Goal: Task Accomplishment & Management: Manage account settings

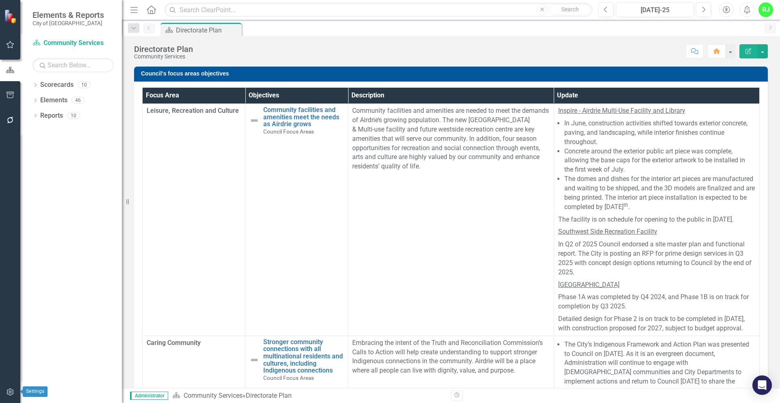
click at [9, 296] on icon "button" at bounding box center [10, 392] width 9 height 6
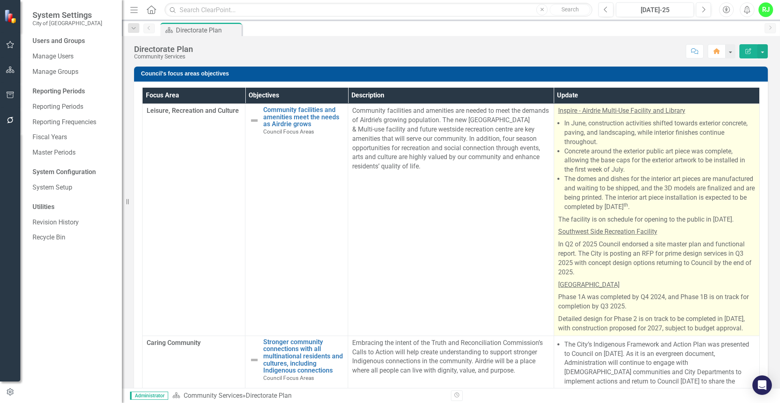
click at [586, 184] on li "The domes and dishes for the interior art pieces are manufactured and waiting t…" at bounding box center [659, 193] width 191 height 37
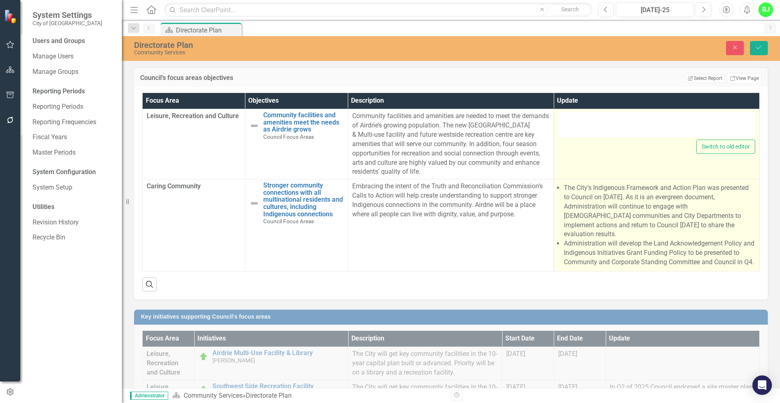
type textarea "<p><span style="text-decoration: underline;">Inspire - Airdrie Multi-Use Facili…"
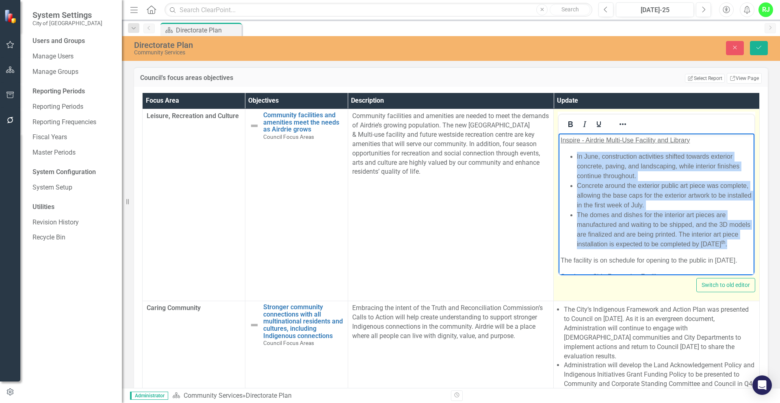
drag, startPoint x: 566, startPoint y: 155, endPoint x: 649, endPoint y: 251, distance: 126.4
click at [623, 249] on ul "In June, construction activities shifted towards exterior concrete, paving, and…" at bounding box center [656, 200] width 192 height 97
drag, startPoint x: 668, startPoint y: 242, endPoint x: 571, endPoint y: 157, distance: 128.7
click at [571, 157] on body "Inspire - Airdrie Multi-Use Facility and Library In June, construction activiti…" at bounding box center [656, 269] width 196 height 270
copy body "In June, construction activities shifted towards exterior concrete, paving, and…"
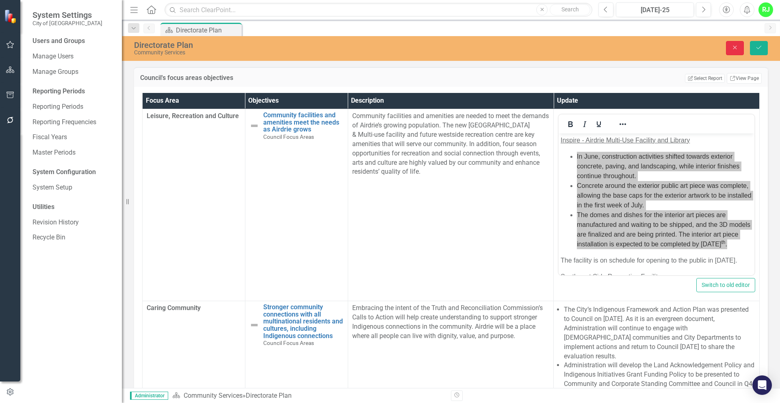
click at [623, 49] on button "Close" at bounding box center [735, 48] width 18 height 14
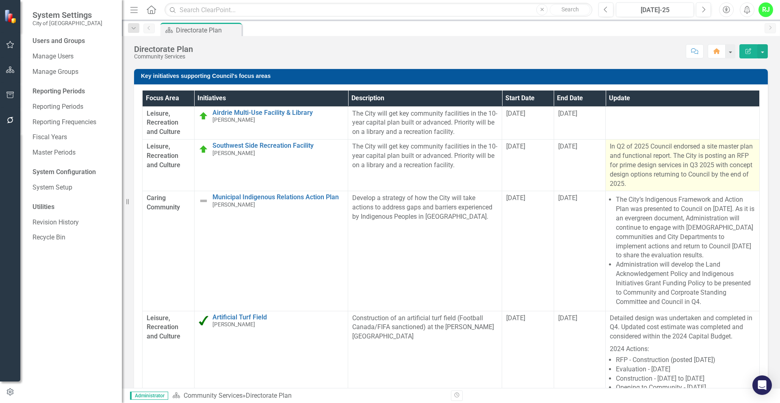
scroll to position [366, 0]
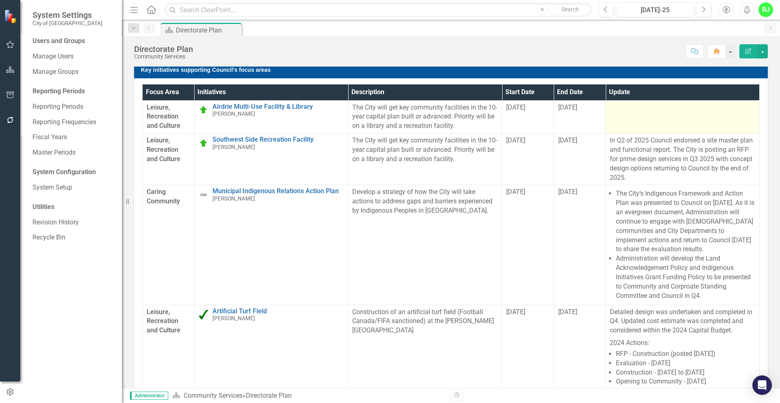
click at [616, 118] on td at bounding box center [683, 116] width 154 height 33
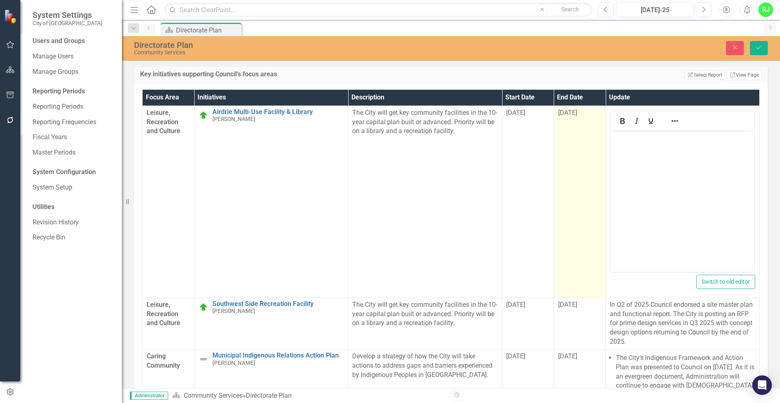
scroll to position [0, 0]
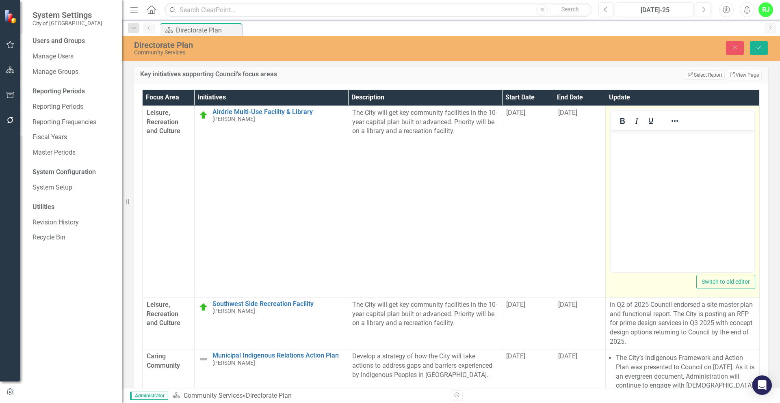
click at [623, 157] on body "Rich Text Area. Press ALT-0 for help." at bounding box center [682, 191] width 144 height 122
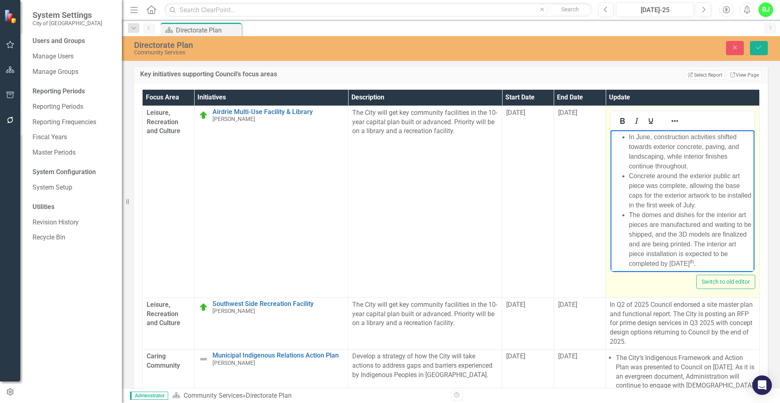
scroll to position [31, 0]
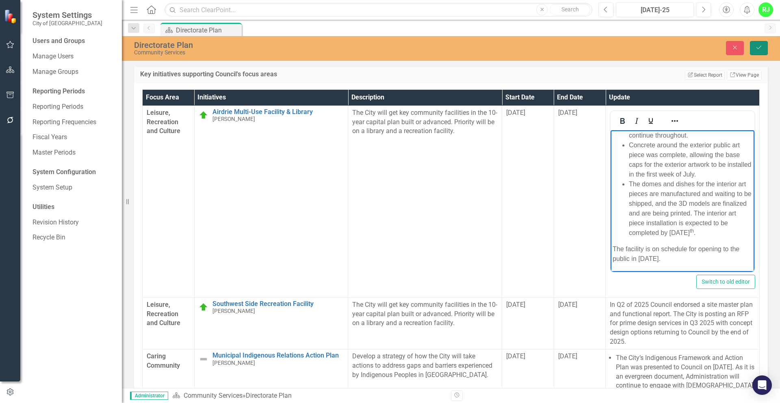
click at [623, 48] on icon "Save" at bounding box center [758, 48] width 7 height 6
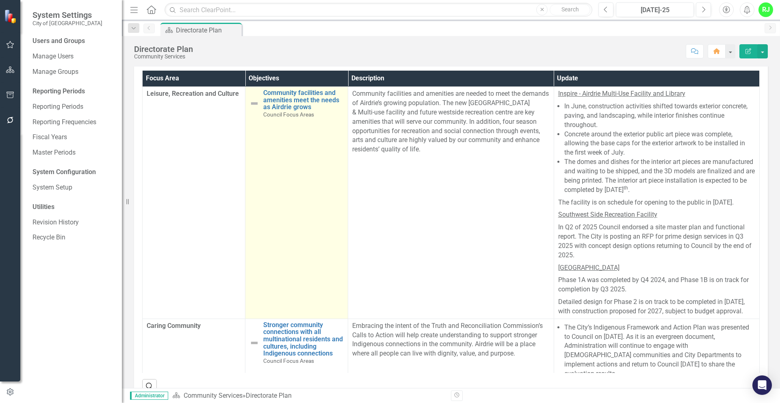
scroll to position [0, 0]
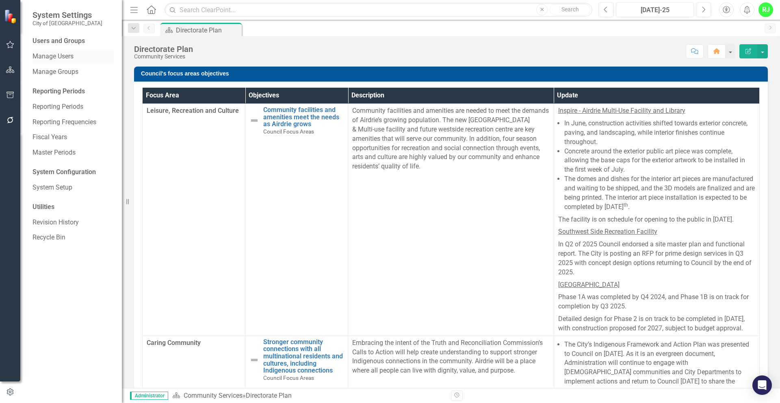
click at [49, 59] on link "Manage Users" at bounding box center [72, 56] width 81 height 9
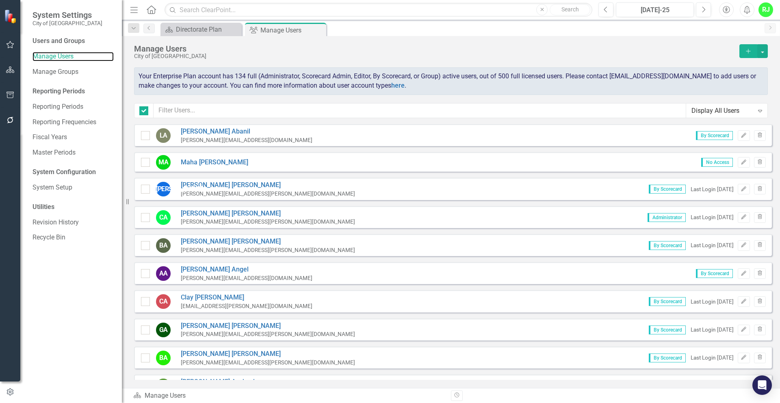
checkbox input "false"
click at [305, 108] on input "text" at bounding box center [420, 110] width 532 height 15
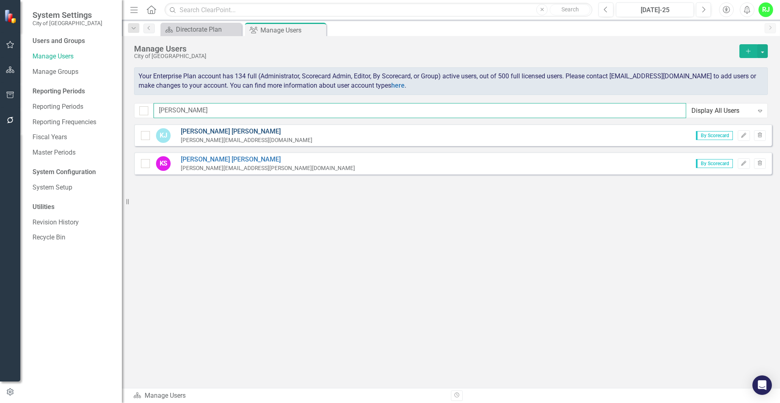
type input "karen"
click at [207, 130] on link "Karen Jiang" at bounding box center [247, 131] width 132 height 9
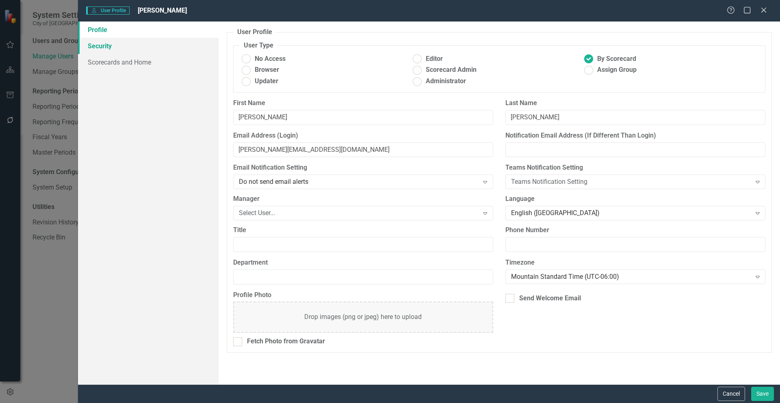
click at [110, 49] on link "Security" at bounding box center [148, 46] width 141 height 16
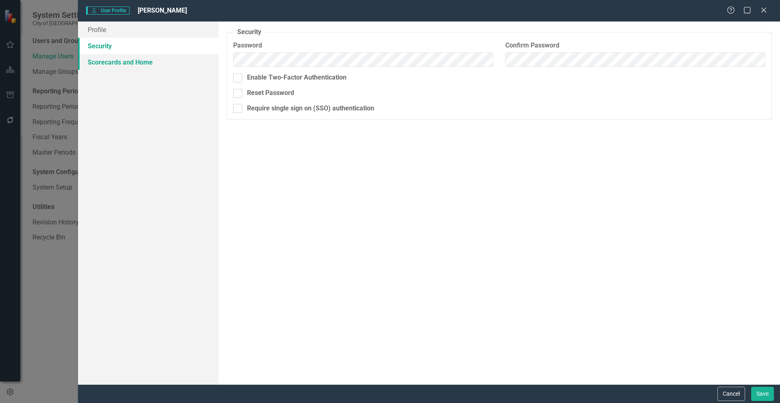
click at [118, 63] on link "Scorecards and Home" at bounding box center [148, 62] width 141 height 16
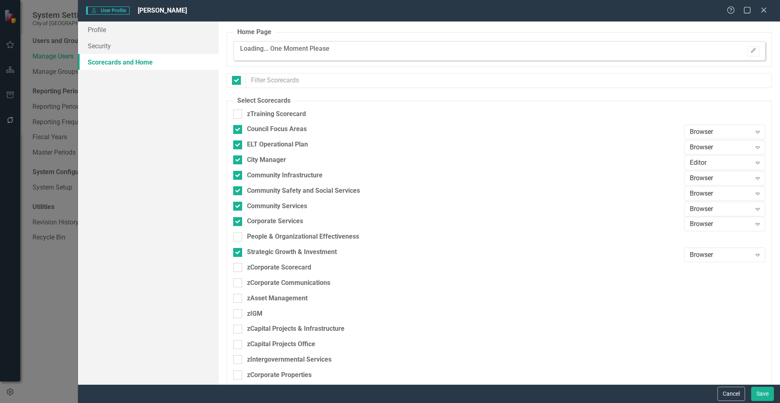
checkbox input "false"
click at [623, 9] on icon at bounding box center [763, 10] width 6 height 6
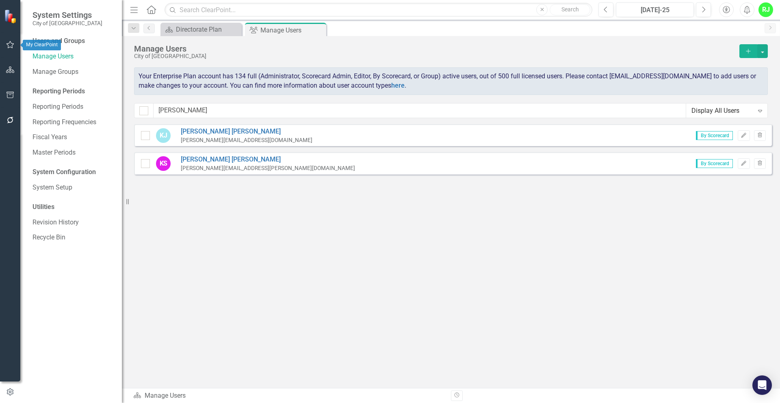
click at [10, 38] on button "button" at bounding box center [10, 45] width 18 height 17
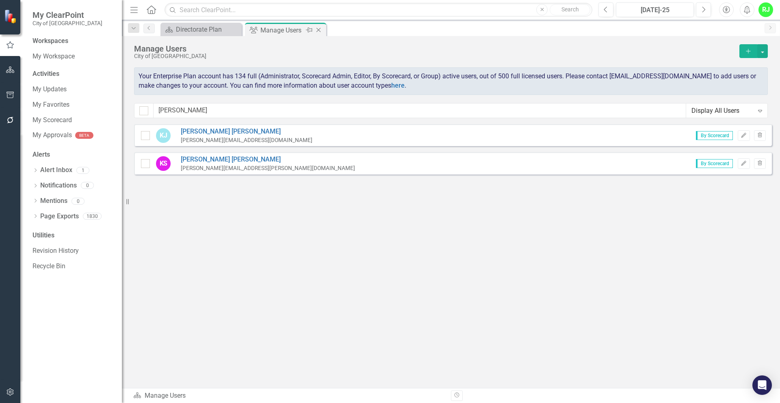
click at [318, 32] on icon "Close" at bounding box center [318, 30] width 8 height 6
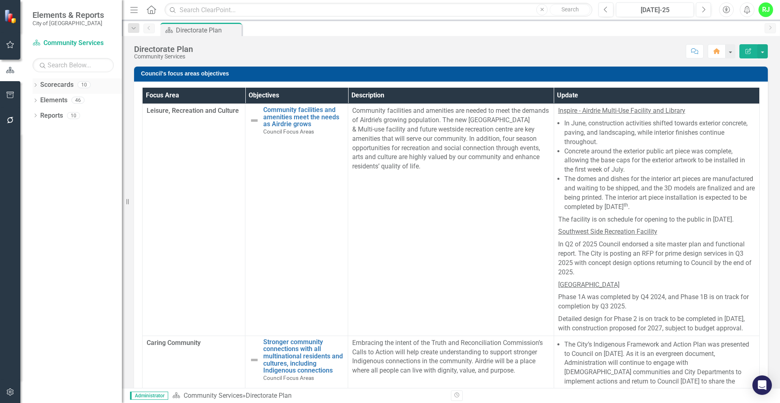
click at [37, 84] on icon "Dropdown" at bounding box center [35, 86] width 6 height 4
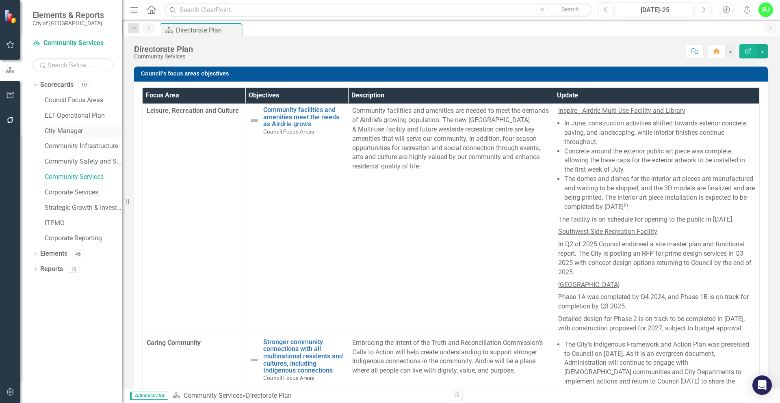
click at [62, 131] on link "City Manager" at bounding box center [83, 131] width 77 height 9
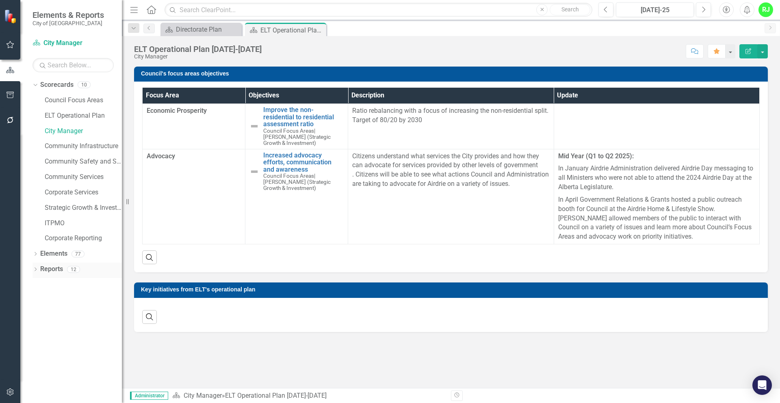
click at [33, 268] on icon "Dropdown" at bounding box center [35, 270] width 6 height 4
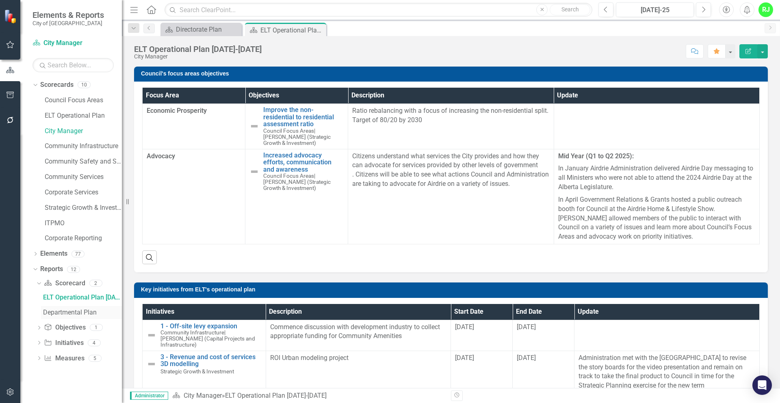
click at [68, 296] on div "Departmental Plan" at bounding box center [82, 312] width 79 height 7
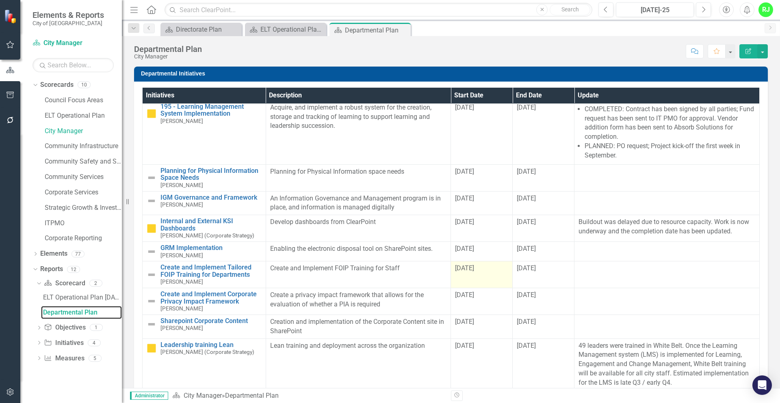
scroll to position [38, 0]
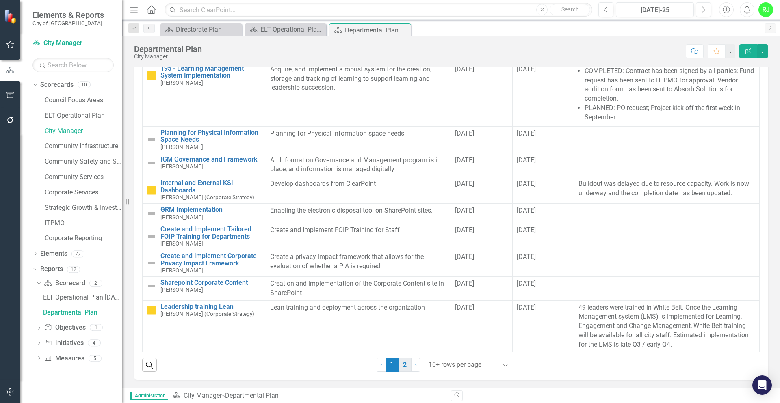
click at [404, 296] on link "2" at bounding box center [404, 365] width 13 height 14
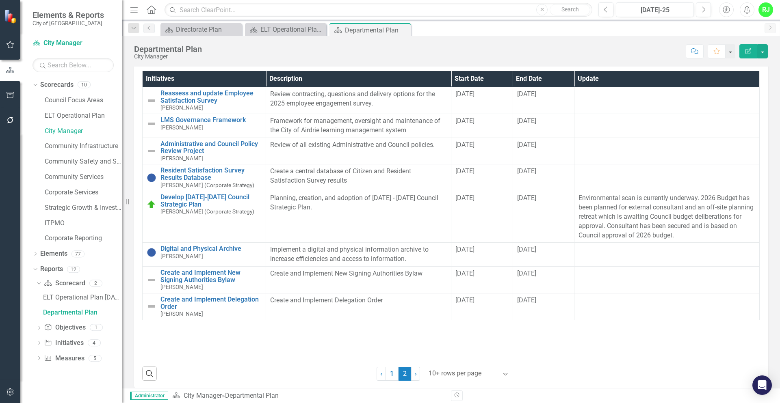
scroll to position [26, 0]
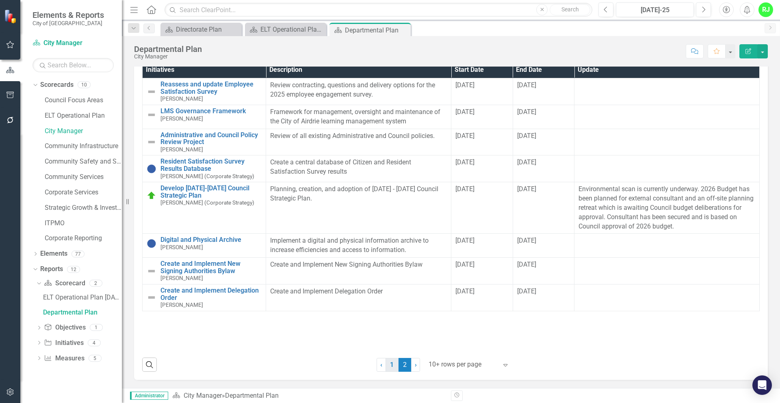
click at [387, 296] on link "1" at bounding box center [391, 365] width 13 height 14
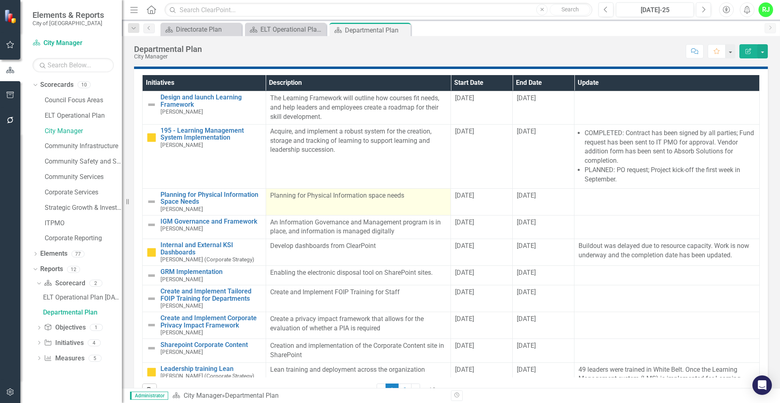
scroll to position [0, 0]
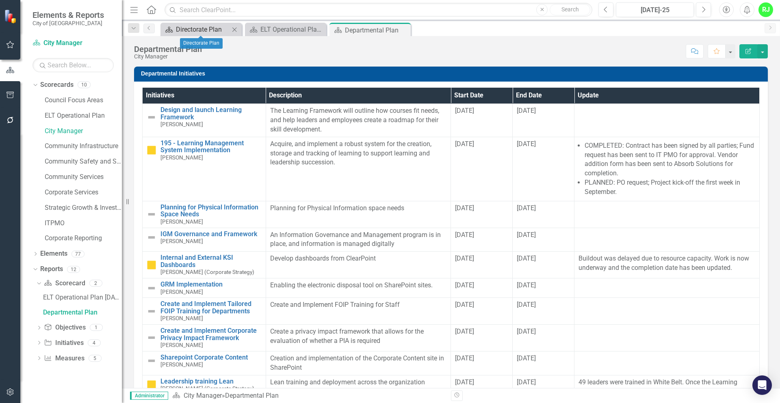
click at [197, 32] on div "Directorate Plan" at bounding box center [203, 29] width 54 height 10
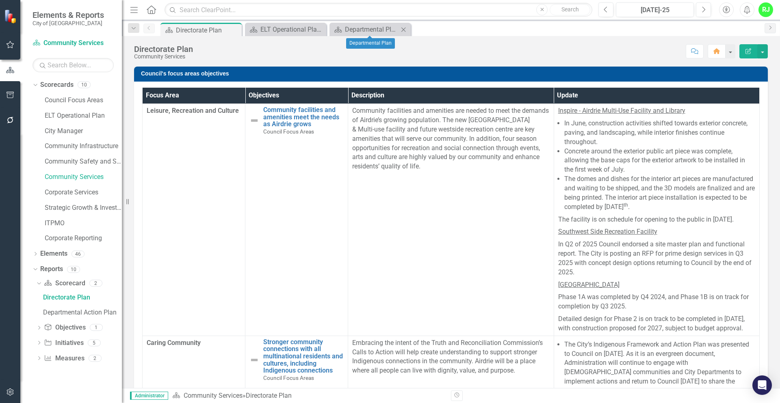
click at [406, 32] on icon "Close" at bounding box center [403, 29] width 8 height 6
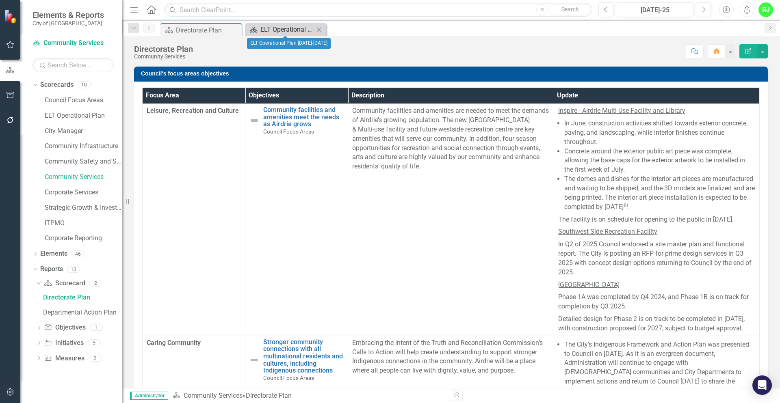
click at [298, 32] on div "ELT Operational Plan [DATE]-[DATE]" at bounding box center [287, 29] width 54 height 10
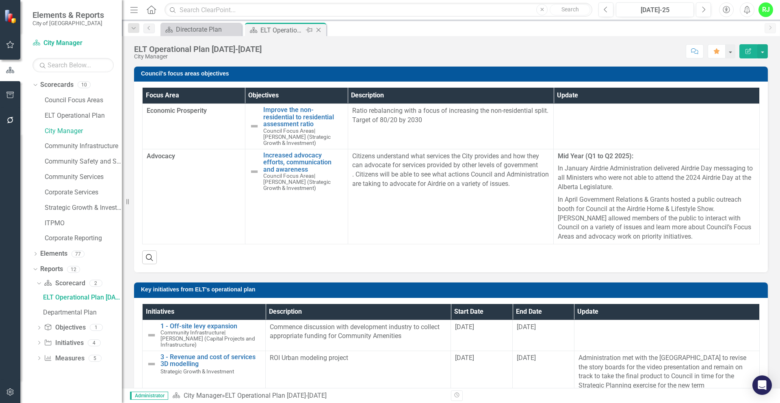
click at [318, 31] on icon "Close" at bounding box center [318, 30] width 8 height 6
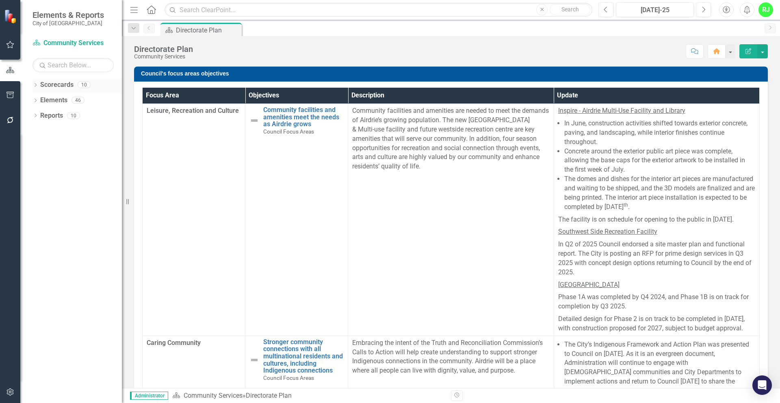
click at [35, 86] on icon "Dropdown" at bounding box center [35, 86] width 6 height 4
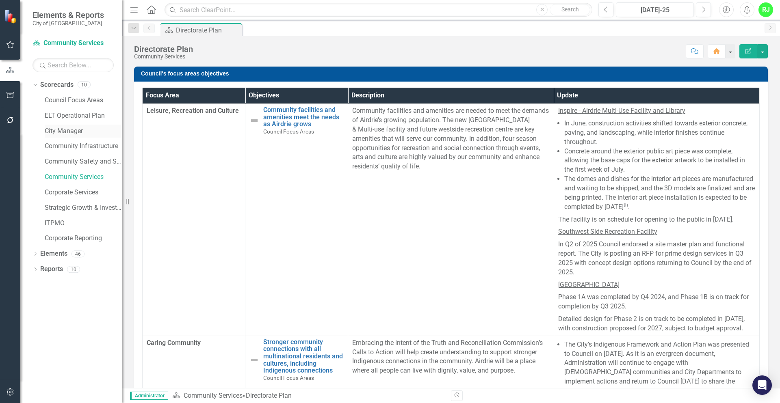
click at [70, 128] on link "City Manager" at bounding box center [83, 131] width 77 height 9
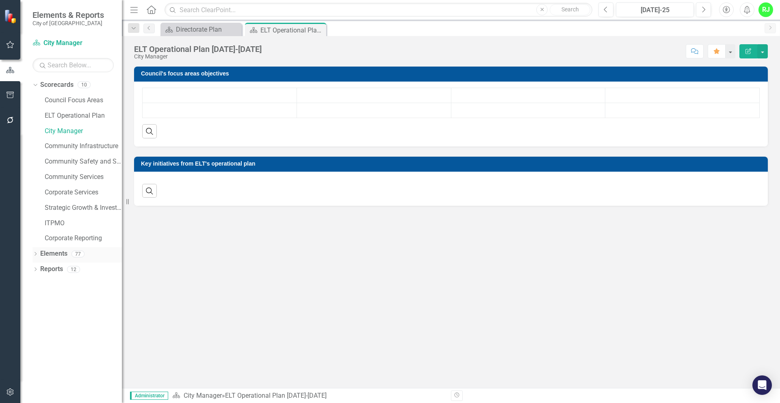
click at [36, 253] on icon "Dropdown" at bounding box center [35, 255] width 6 height 4
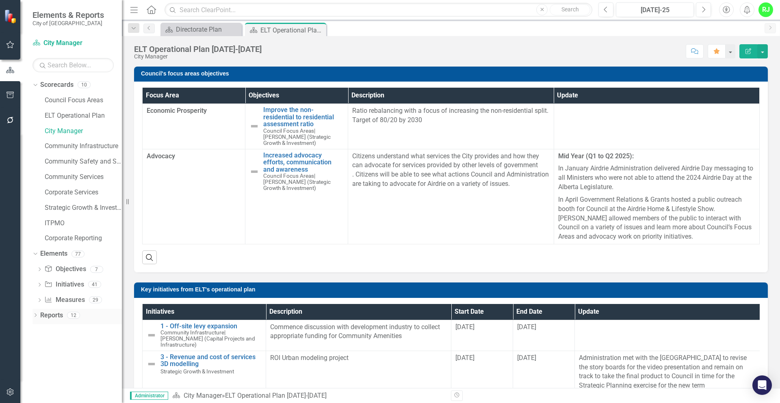
click at [36, 318] on icon "Dropdown" at bounding box center [35, 316] width 6 height 4
click at [74, 355] on div "Departmental Plan" at bounding box center [82, 358] width 79 height 7
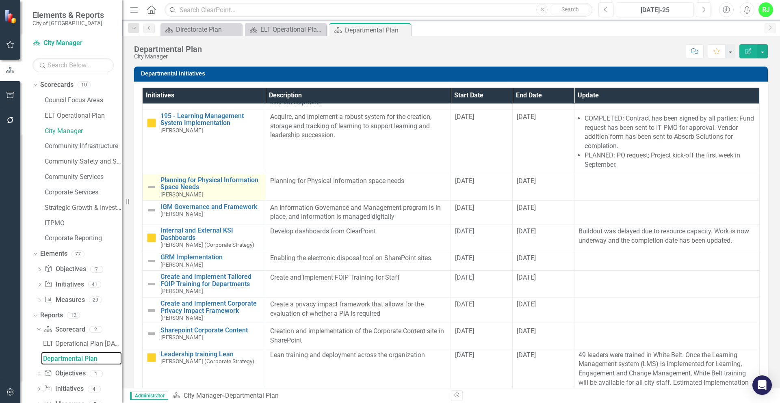
scroll to position [43, 0]
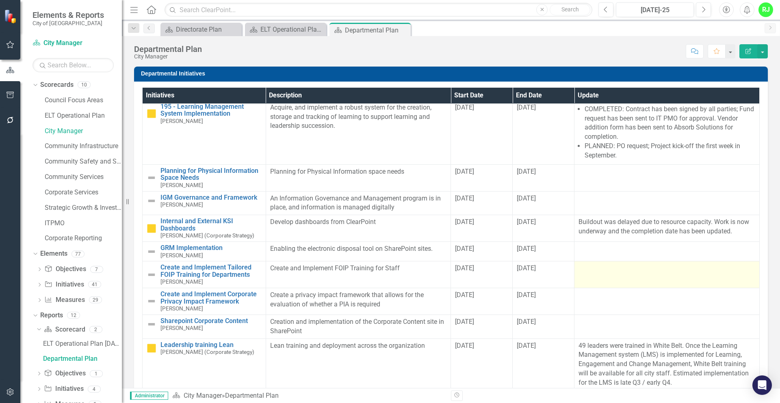
click at [588, 264] on div at bounding box center [666, 269] width 177 height 10
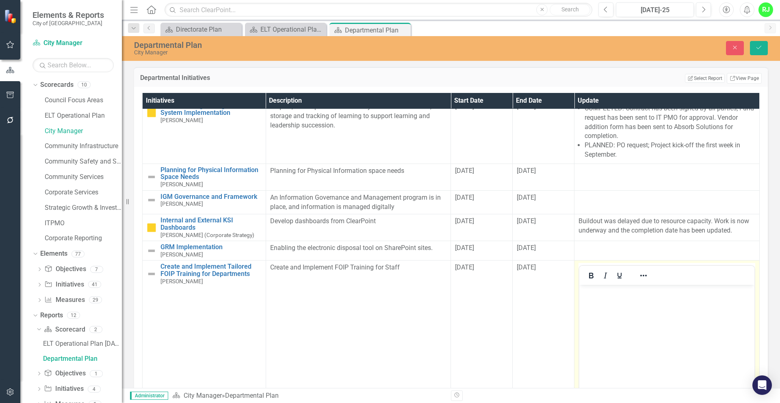
scroll to position [0, 0]
click at [738, 46] on icon "Close" at bounding box center [734, 48] width 7 height 6
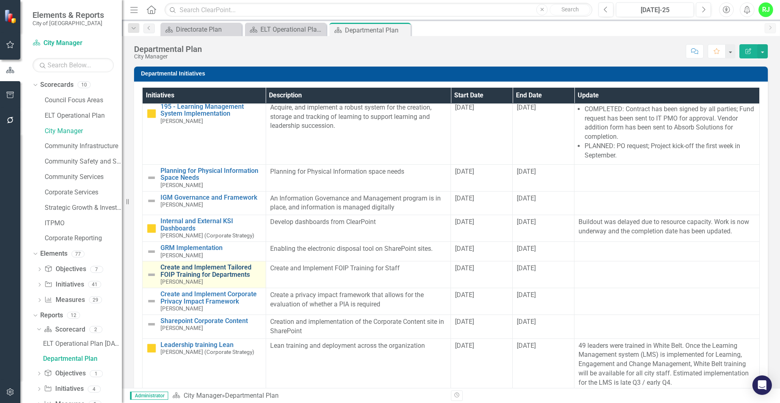
click at [194, 266] on link "Create and Implement Tailored FOIP Training for Departments" at bounding box center [210, 271] width 101 height 14
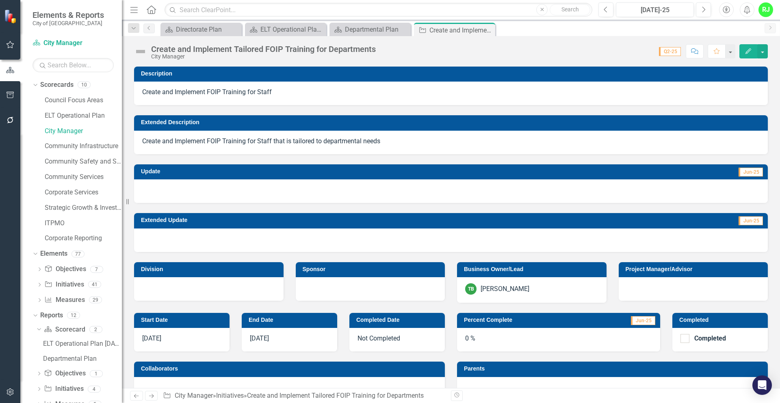
click at [158, 190] on div at bounding box center [451, 192] width 634 height 24
click at [487, 30] on icon at bounding box center [487, 30] width 4 height 4
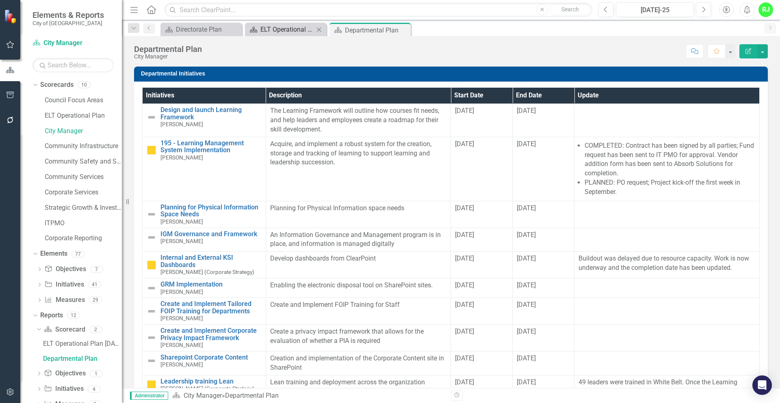
click at [286, 32] on div "ELT Operational Plan [DATE]-[DATE]" at bounding box center [287, 29] width 54 height 10
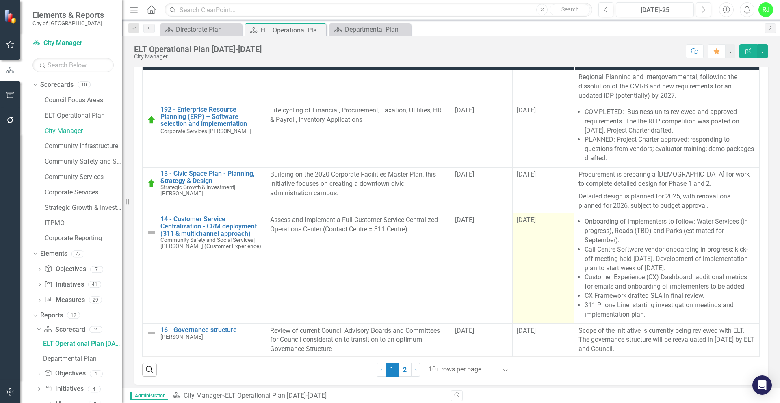
scroll to position [255, 0]
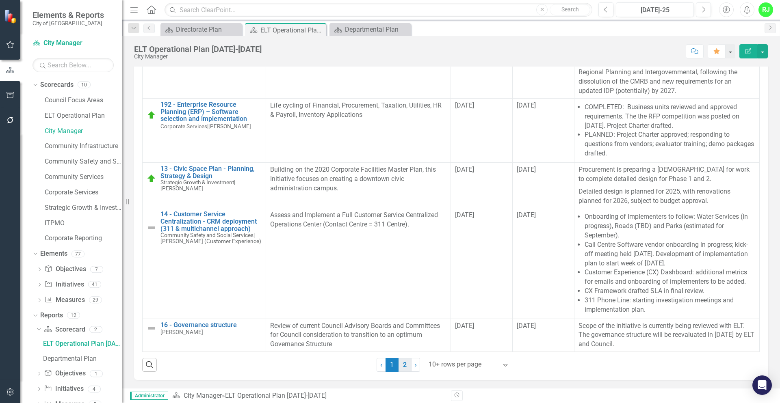
click at [403, 369] on link "2" at bounding box center [404, 365] width 13 height 14
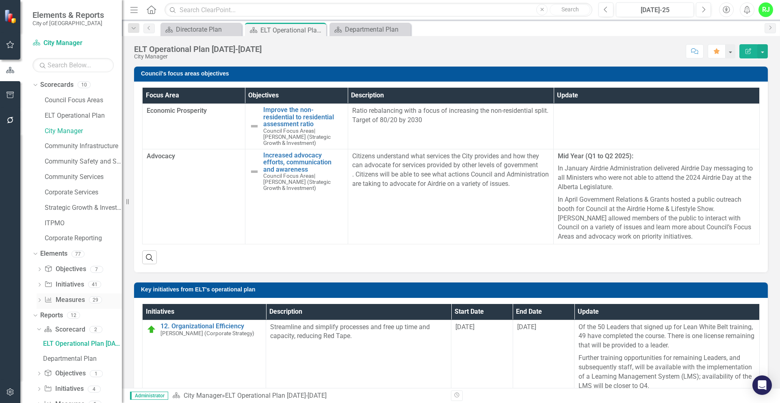
scroll to position [22, 0]
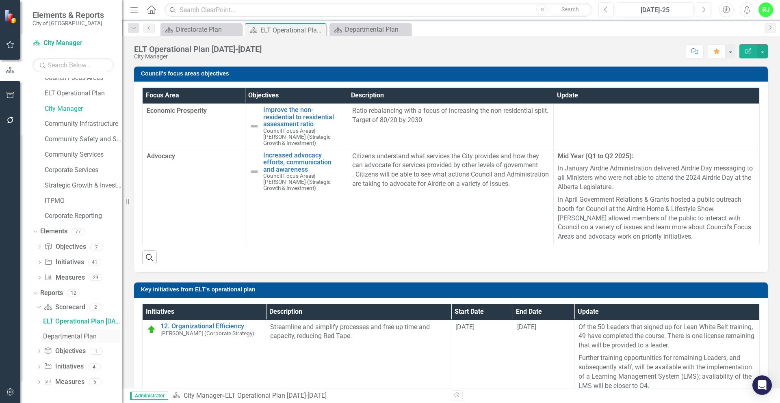
click at [75, 337] on div "Departmental Plan" at bounding box center [82, 336] width 79 height 7
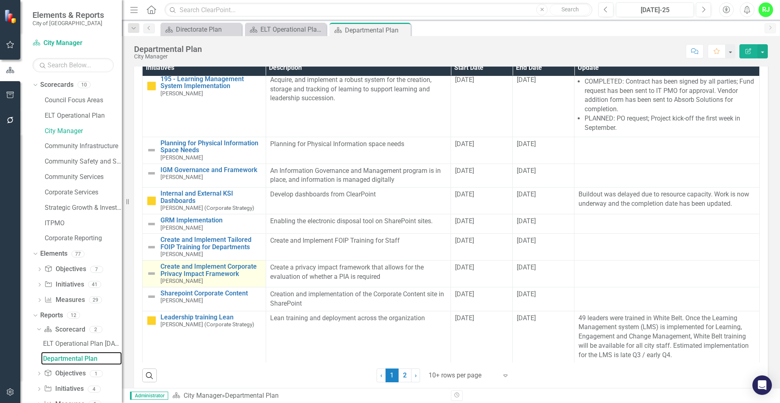
scroll to position [38, 0]
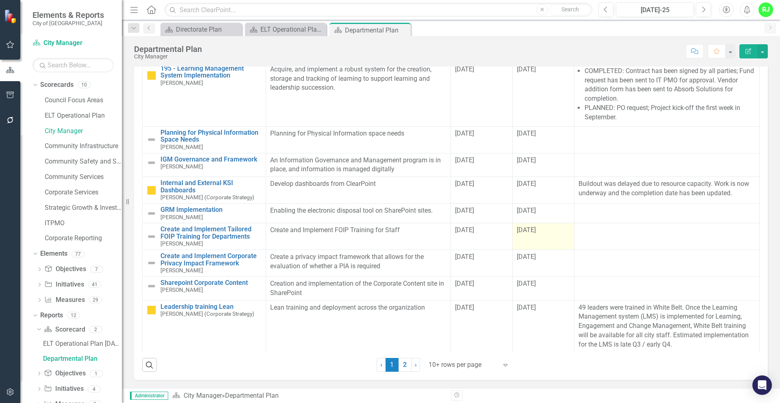
click at [526, 229] on div "[DATE]" at bounding box center [543, 230] width 53 height 9
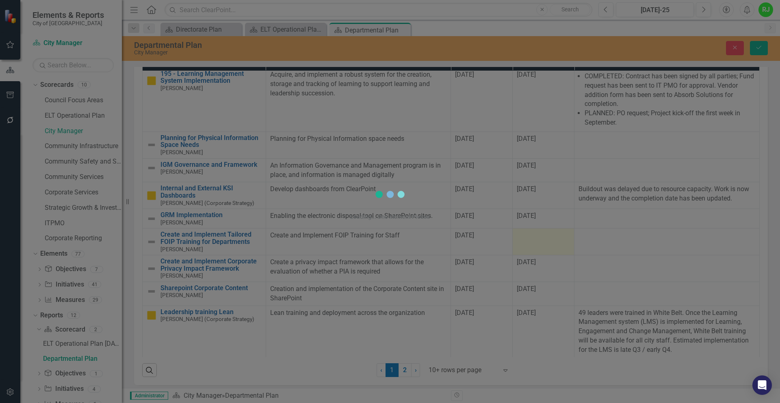
scroll to position [43, 0]
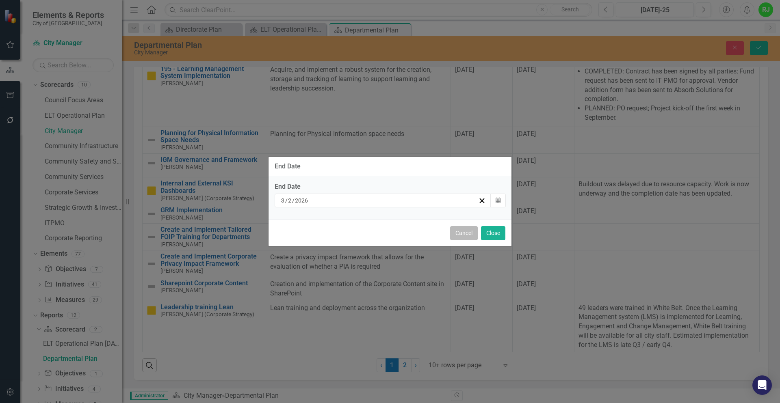
click at [467, 235] on button "Cancel" at bounding box center [464, 233] width 28 height 14
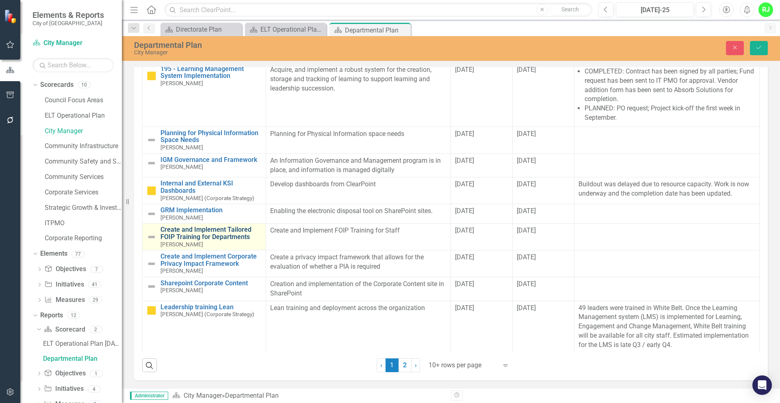
click at [176, 227] on link "Create and Implement Tailored FOIP Training for Departments" at bounding box center [210, 233] width 101 height 14
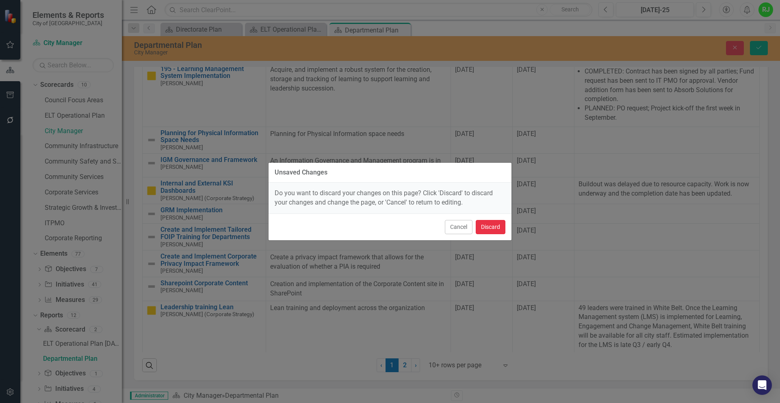
click at [487, 228] on button "Discard" at bounding box center [491, 227] width 30 height 14
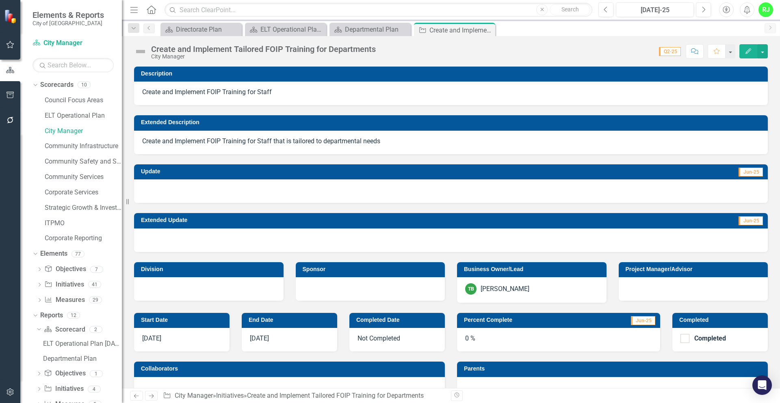
click at [261, 49] on div "Create and Implement Tailored FOIP Training for Departments" at bounding box center [263, 49] width 225 height 9
click at [74, 100] on link "Council Focus Areas" at bounding box center [83, 100] width 77 height 9
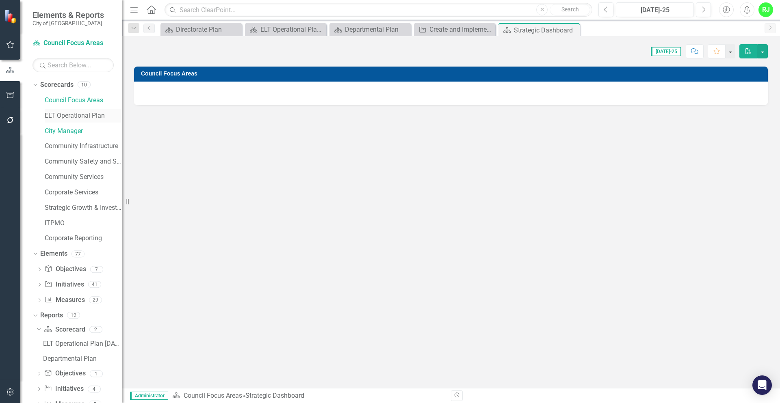
click at [68, 112] on link "ELT Operational Plan" at bounding box center [83, 115] width 77 height 9
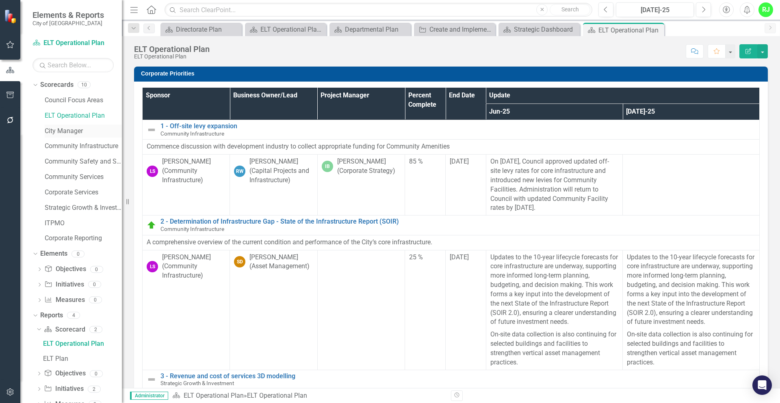
click at [66, 132] on link "City Manager" at bounding box center [83, 131] width 77 height 9
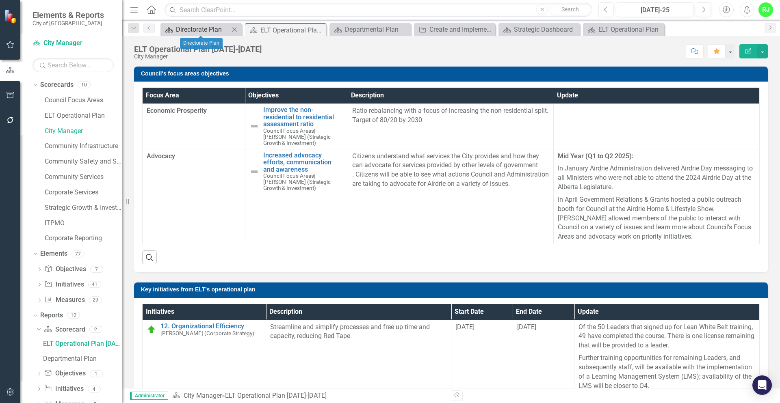
click at [212, 28] on div "Directorate Plan" at bounding box center [203, 29] width 54 height 10
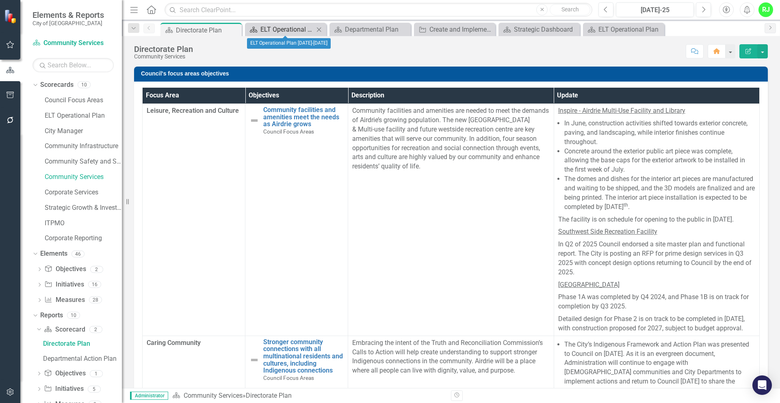
click at [285, 32] on div "ELT Operational Plan [DATE]-[DATE]" at bounding box center [287, 29] width 54 height 10
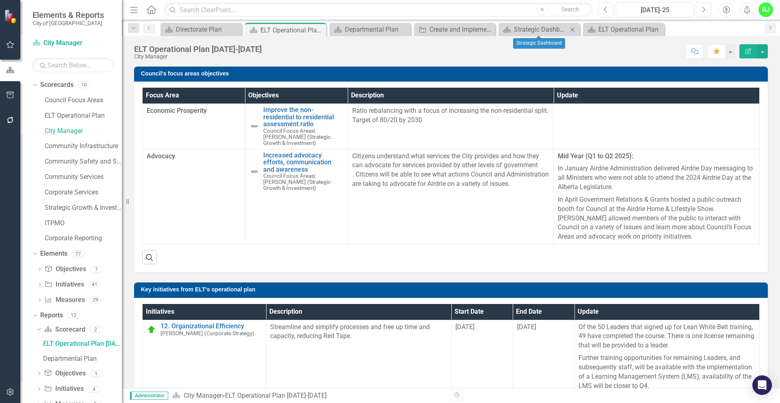
click at [572, 28] on icon "Close" at bounding box center [572, 29] width 8 height 6
click at [0, 0] on icon "Close" at bounding box center [0, 0] width 0 height 0
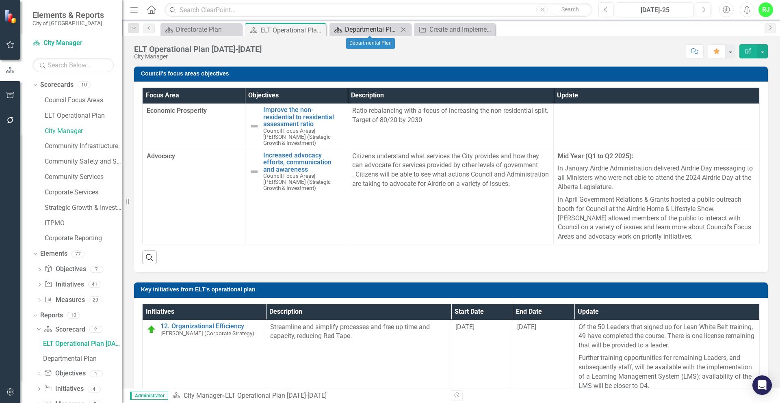
click at [367, 30] on div "Departmental Plan" at bounding box center [372, 29] width 54 height 10
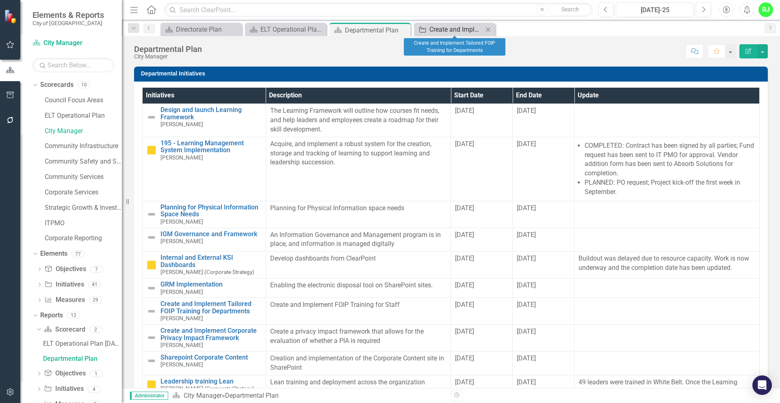
click at [450, 29] on div "Create and Implement Tailored FOIP Training for Departments" at bounding box center [456, 29] width 54 height 10
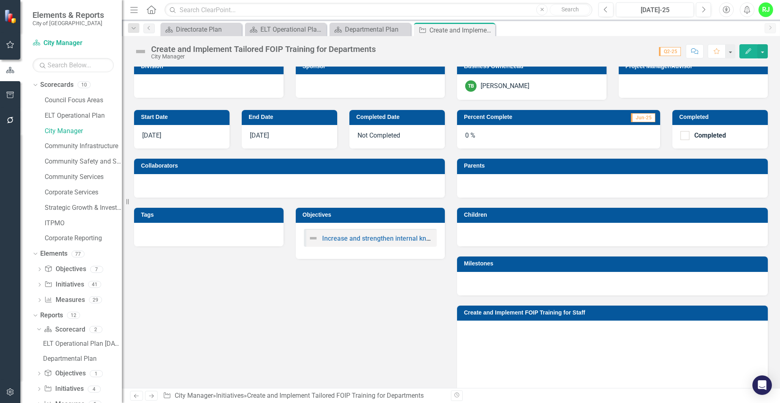
click at [32, 254] on div "Dropdown Scorecards 10 Council Focus Areas ELT Operational Plan City Manager Co…" at bounding box center [71, 240] width 102 height 325
click at [35, 254] on icon "Dropdown" at bounding box center [34, 254] width 4 height 6
click at [35, 270] on icon "Dropdown" at bounding box center [34, 269] width 4 height 6
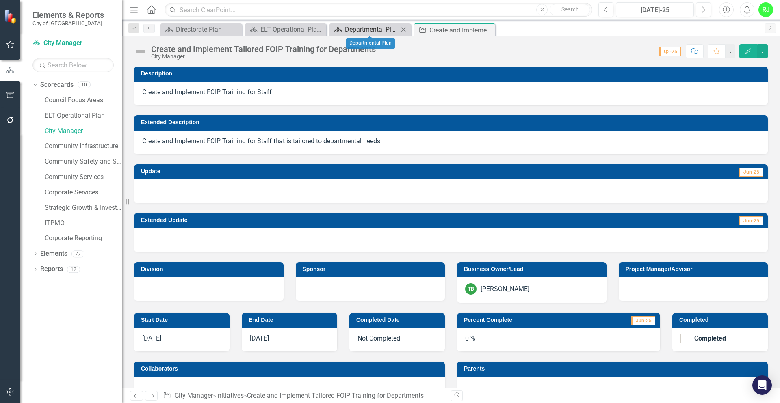
click at [349, 30] on div "Departmental Plan" at bounding box center [372, 29] width 54 height 10
